Goal: Information Seeking & Learning: Find specific fact

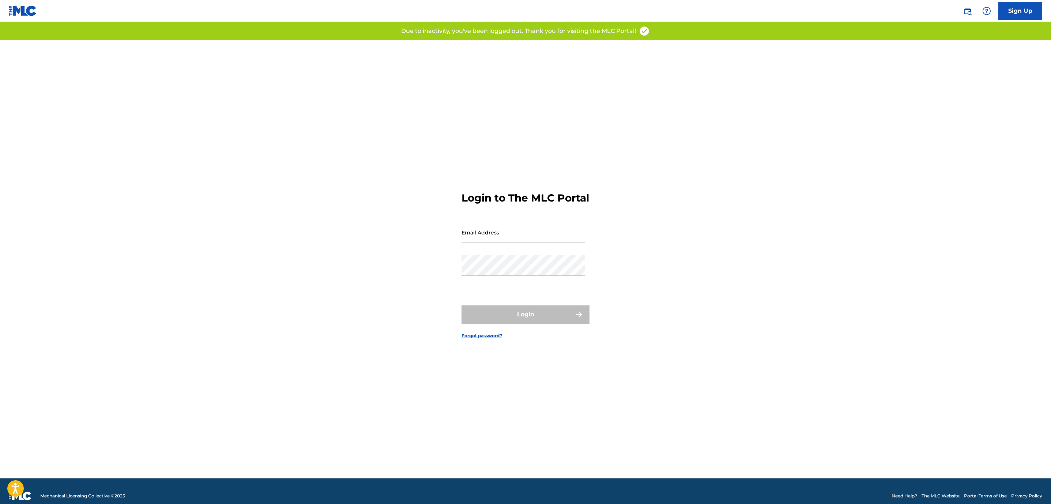
click at [495, 233] on input "Email Address" at bounding box center [524, 232] width 124 height 21
type input "[PERSON_NAME][EMAIL_ADDRESS][DOMAIN_NAME]"
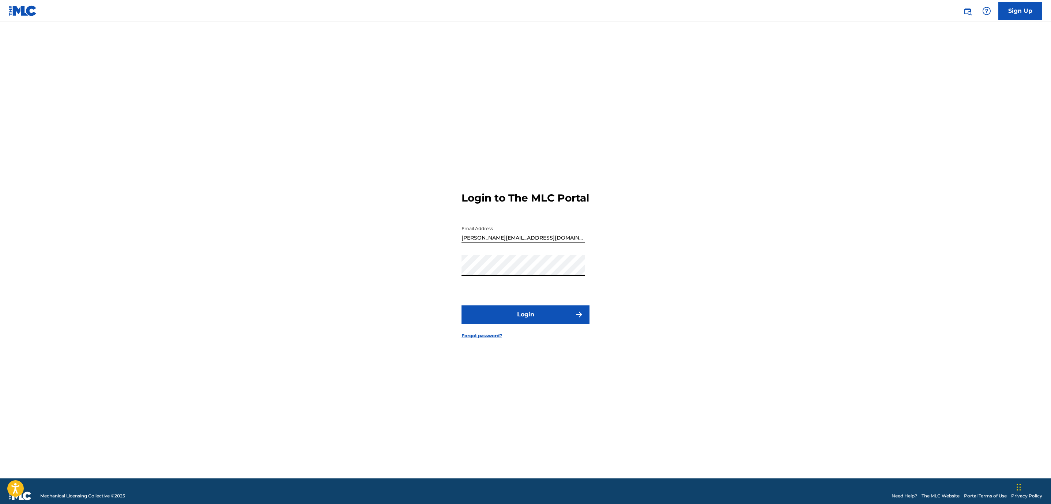
click at [533, 322] on button "Login" at bounding box center [526, 314] width 128 height 18
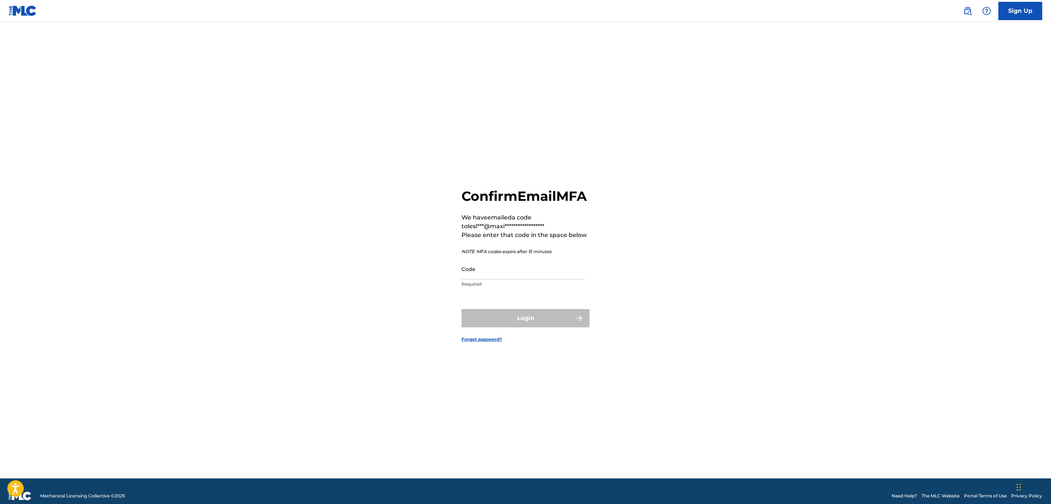
click at [960, 10] on div "Sign Up" at bounding box center [999, 11] width 86 height 18
click at [970, 12] on img at bounding box center [968, 11] width 9 height 9
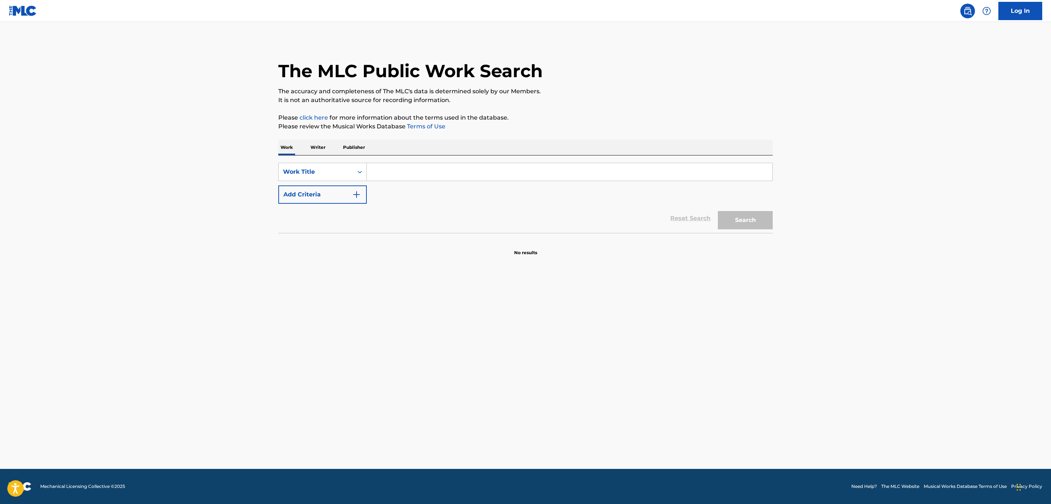
click at [401, 173] on input "Search Form" at bounding box center [570, 172] width 406 height 18
type input "y la loca soy yo"
click at [740, 224] on button "Search" at bounding box center [745, 220] width 55 height 18
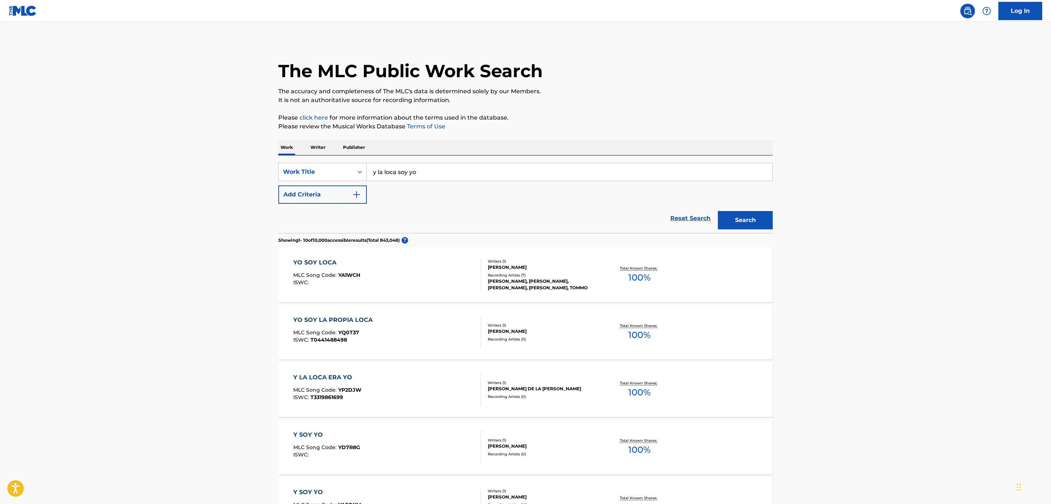
click at [12, 4] on link at bounding box center [23, 11] width 28 height 22
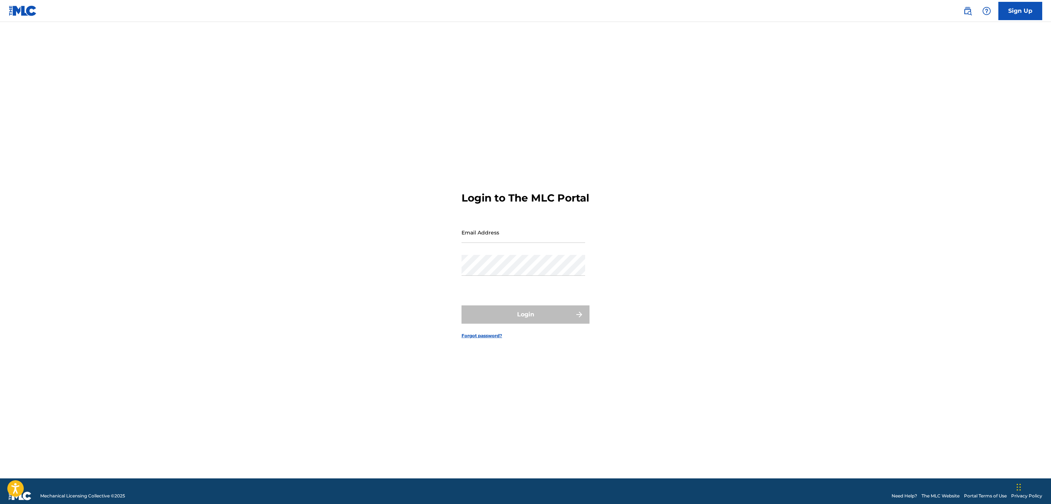
click at [476, 231] on input "Email Address" at bounding box center [524, 232] width 124 height 21
type input "[PERSON_NAME][EMAIL_ADDRESS][DOMAIN_NAME]"
click at [528, 319] on button "Login" at bounding box center [526, 314] width 128 height 18
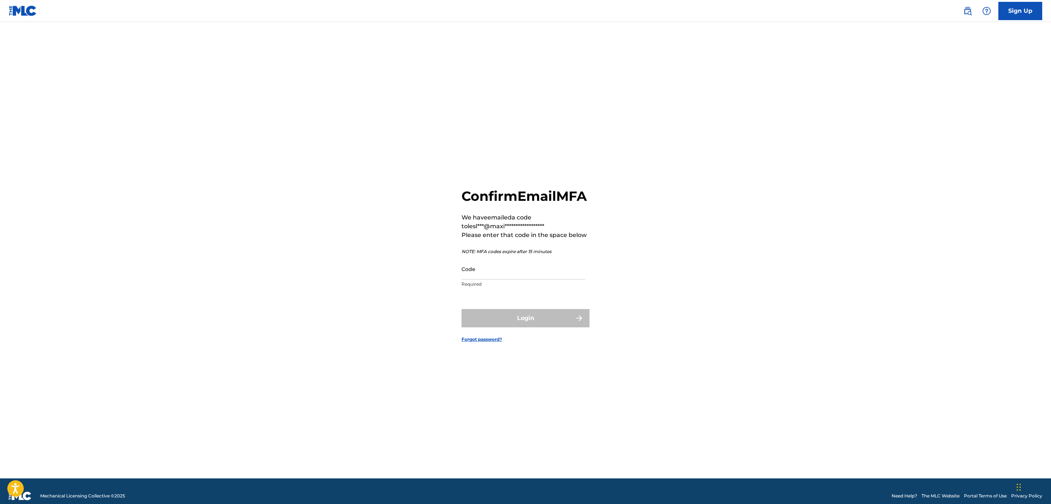
click at [515, 274] on input "Code" at bounding box center [524, 269] width 124 height 21
paste input "379334"
type input "379334"
click at [512, 325] on button "Login" at bounding box center [526, 318] width 128 height 18
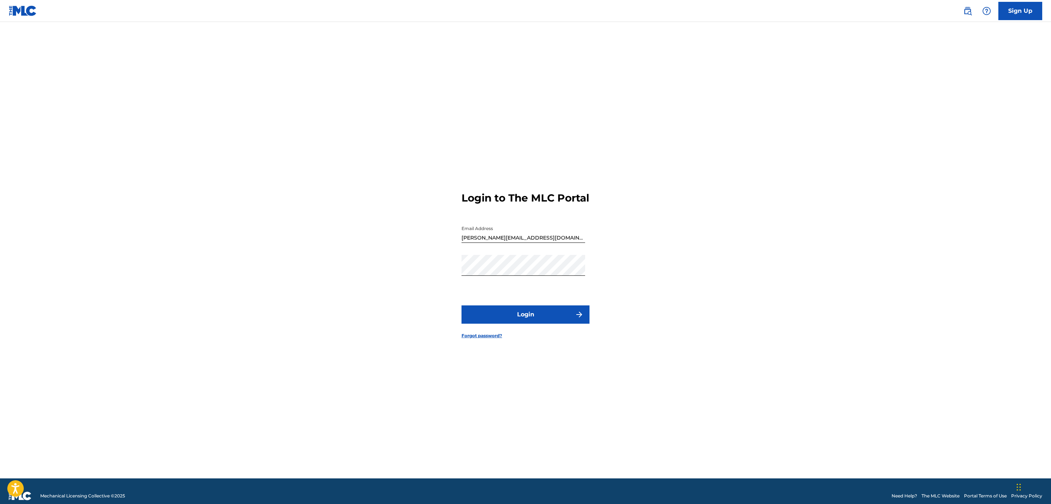
click at [516, 319] on button "Login" at bounding box center [526, 314] width 128 height 18
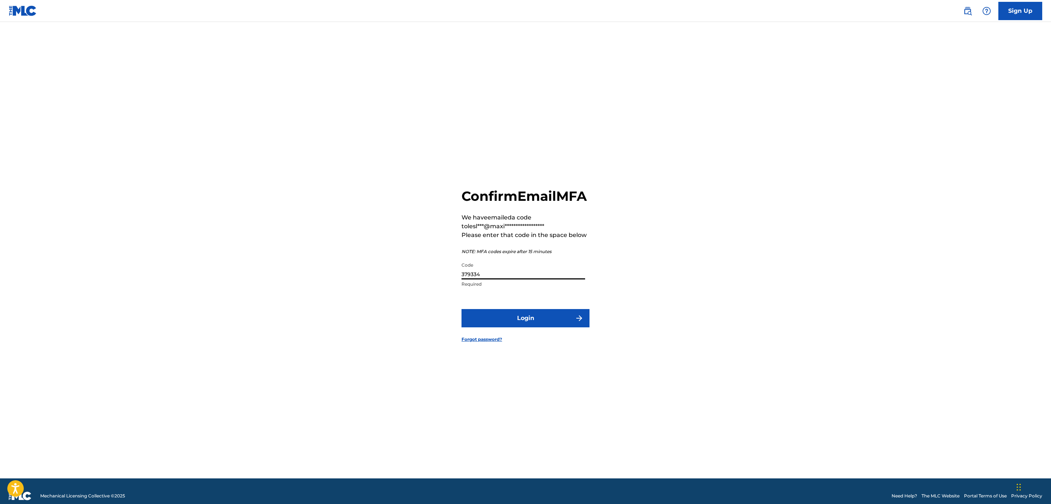
drag, startPoint x: 424, startPoint y: 268, endPoint x: 375, endPoint y: 265, distance: 48.4
click at [375, 265] on div "**********" at bounding box center [526, 259] width 512 height 438
paste input "094159"
type input "094159"
click at [540, 327] on button "Login" at bounding box center [526, 318] width 128 height 18
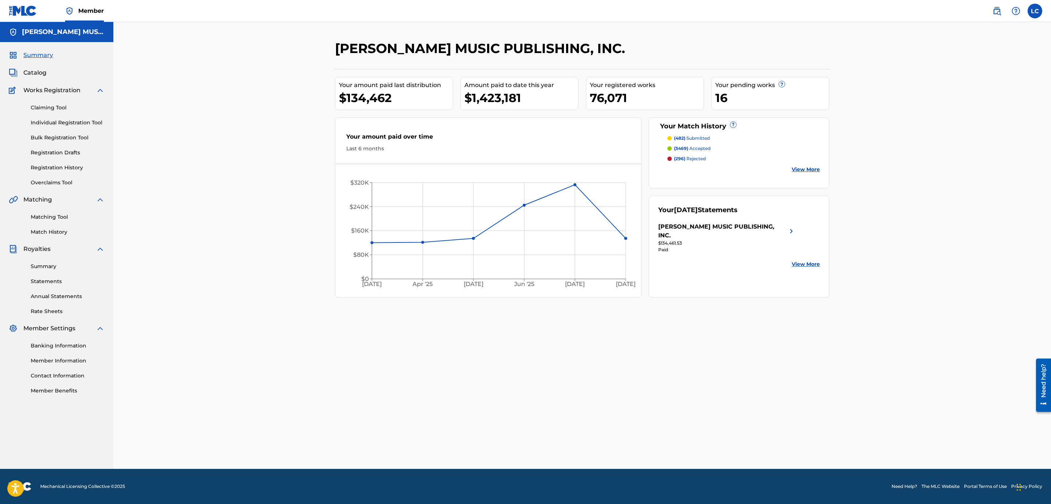
click at [44, 73] on span "Catalog" at bounding box center [34, 72] width 23 height 9
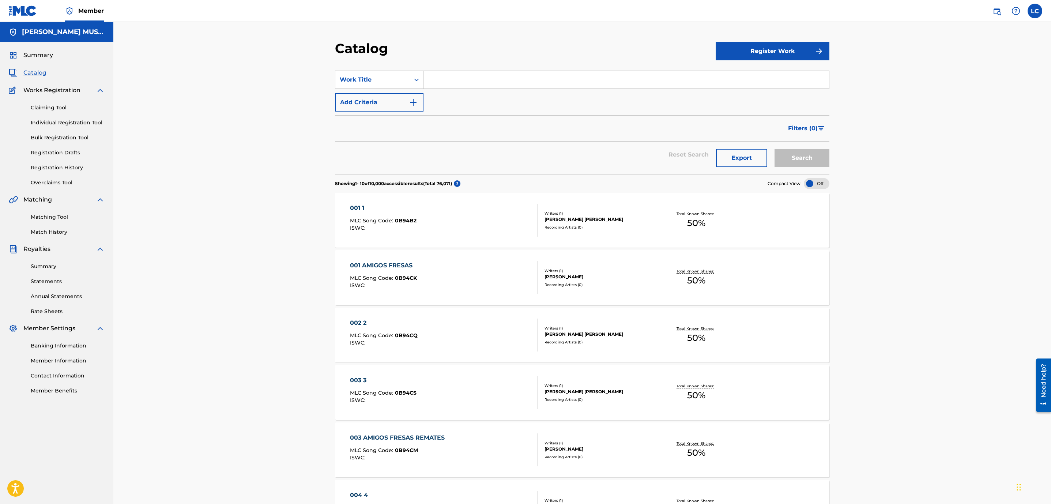
click at [464, 80] on input "Search Form" at bounding box center [627, 80] width 406 height 18
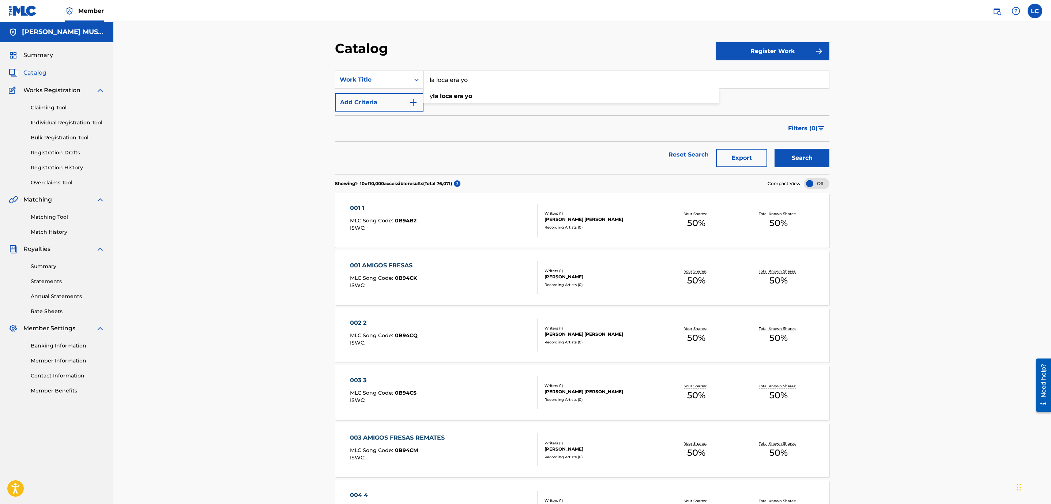
type input "la loca era yo"
click at [775, 149] on button "Search" at bounding box center [802, 158] width 55 height 18
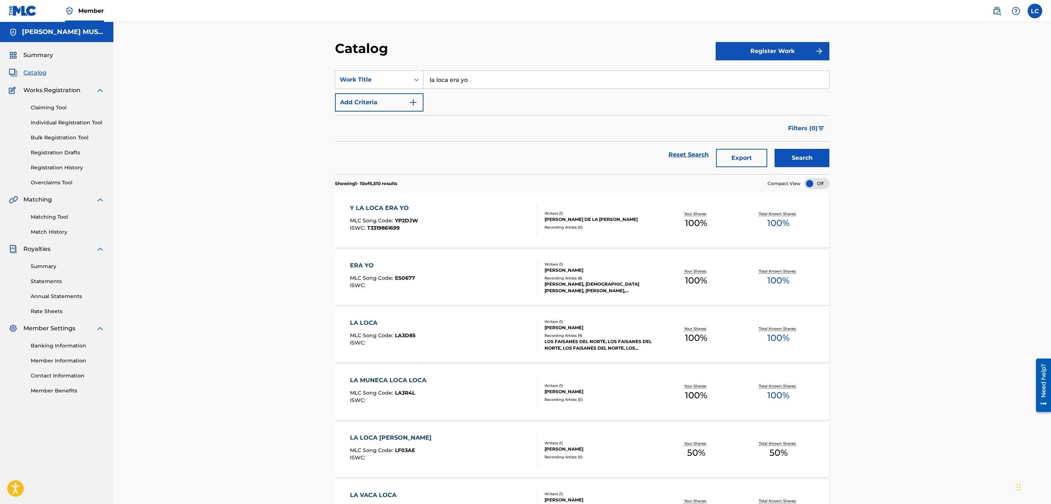
click at [498, 215] on div "Y LA LOCA ERA YO MLC Song Code : YP2DJW ISWC : T3319861699" at bounding box center [444, 220] width 188 height 33
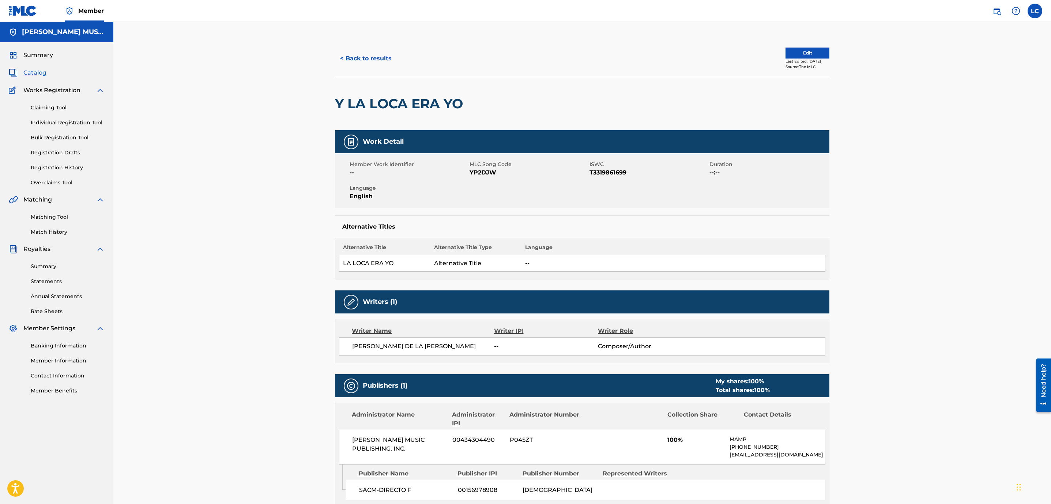
click at [366, 61] on button "< Back to results" at bounding box center [366, 58] width 62 height 18
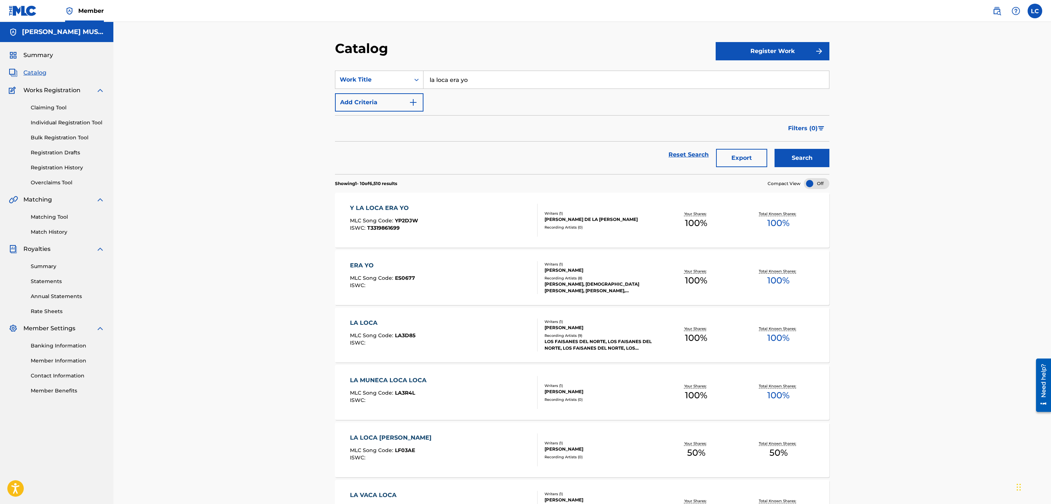
click at [451, 77] on input "la loca era yo" at bounding box center [627, 80] width 406 height 18
type input "la loca soy yo"
click at [797, 161] on button "Search" at bounding box center [802, 158] width 55 height 18
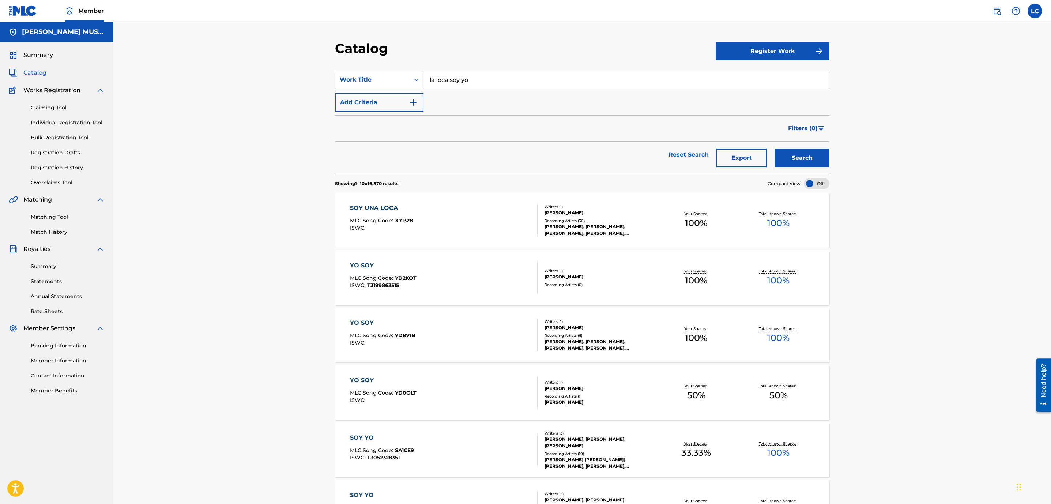
click at [992, 7] on link at bounding box center [997, 11] width 15 height 15
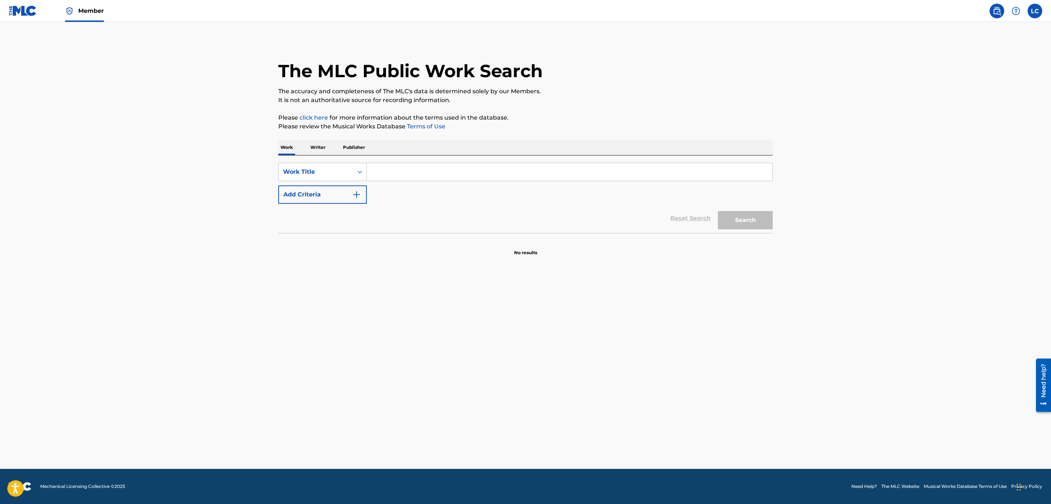
drag, startPoint x: 406, startPoint y: 169, endPoint x: 414, endPoint y: 166, distance: 8.4
click at [405, 169] on input "Search Form" at bounding box center [570, 172] width 406 height 18
type input "y la loca soy yo"
click at [718, 211] on button "Search" at bounding box center [745, 220] width 55 height 18
